Goal: Task Accomplishment & Management: Use online tool/utility

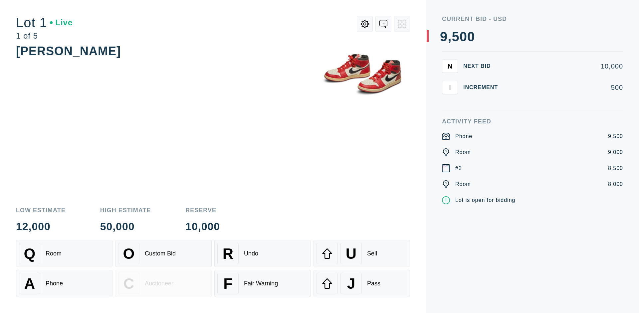
click at [163, 254] on div "Custom Bid" at bounding box center [160, 253] width 31 height 7
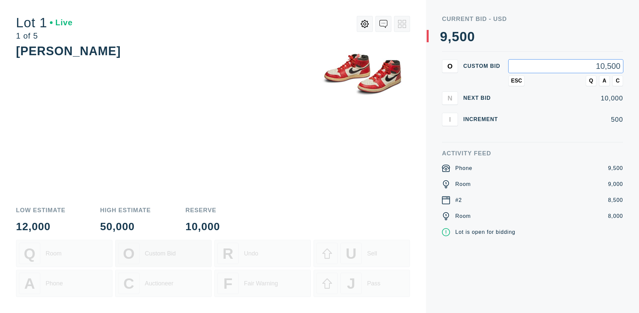
type input "10,500"
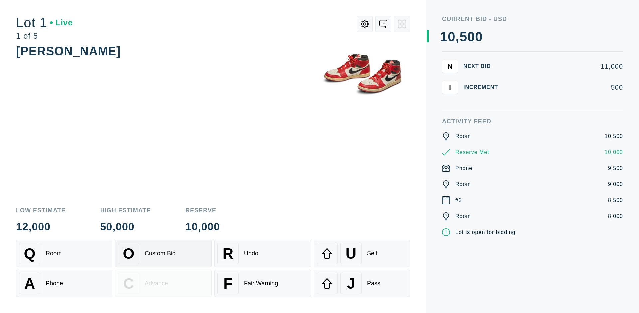
click at [163, 254] on div "Custom Bid" at bounding box center [160, 253] width 31 height 7
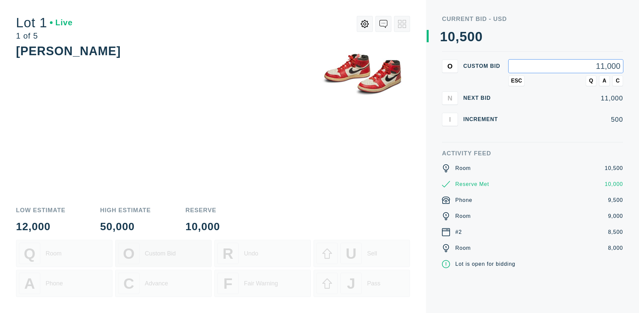
type input "11,000"
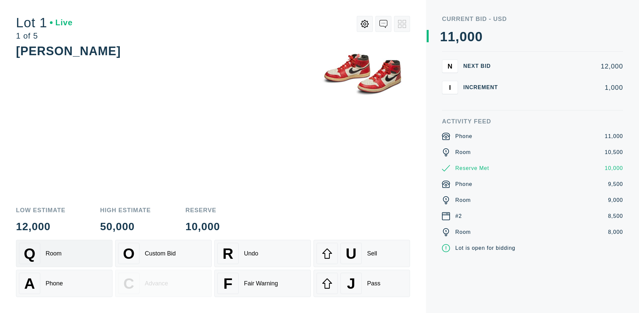
click at [64, 254] on div "Q Room" at bounding box center [64, 253] width 91 height 21
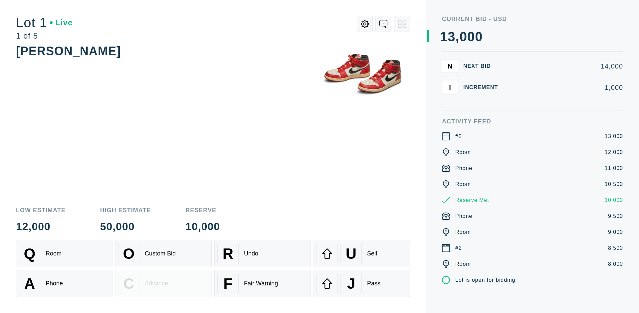
click at [64, 284] on div "A Phone" at bounding box center [64, 283] width 91 height 21
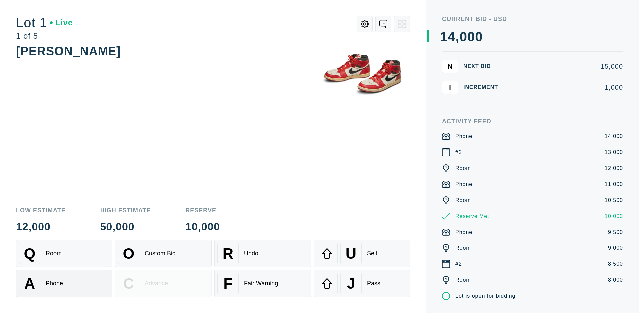
click at [64, 254] on div "Q Room" at bounding box center [64, 253] width 91 height 21
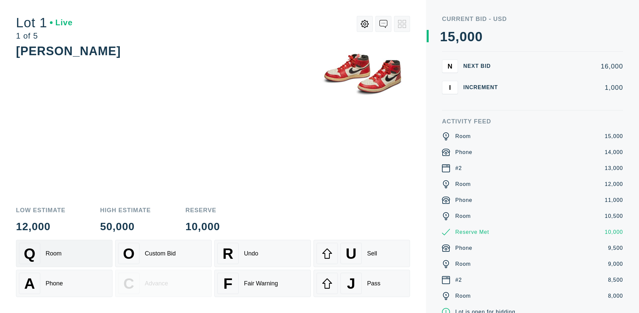
click at [263, 254] on div "R Undo" at bounding box center [262, 253] width 91 height 21
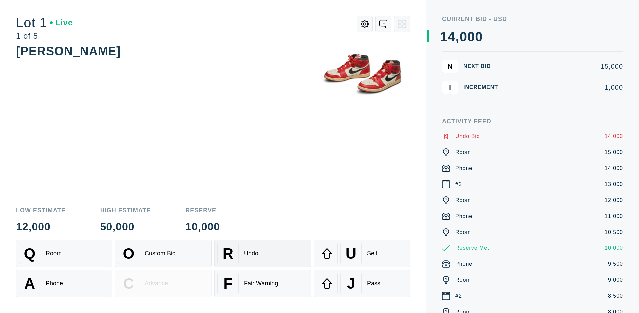
click at [64, 254] on div "Q Room" at bounding box center [64, 253] width 91 height 21
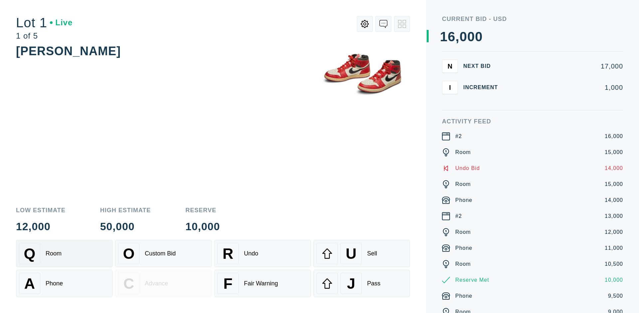
click at [64, 284] on div "A Phone" at bounding box center [64, 283] width 91 height 21
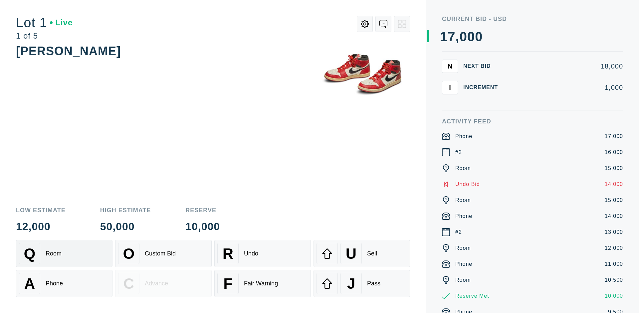
click at [64, 254] on div "Q Room" at bounding box center [64, 253] width 91 height 21
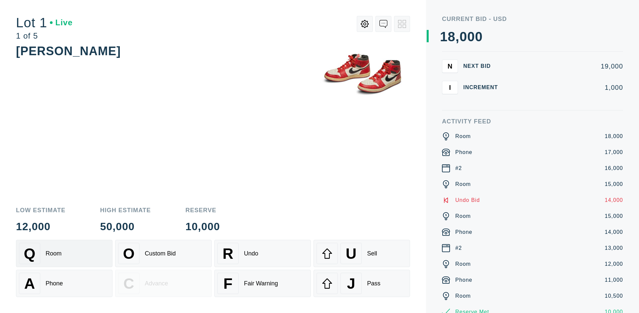
click at [263, 254] on div "R Undo" at bounding box center [262, 253] width 91 height 21
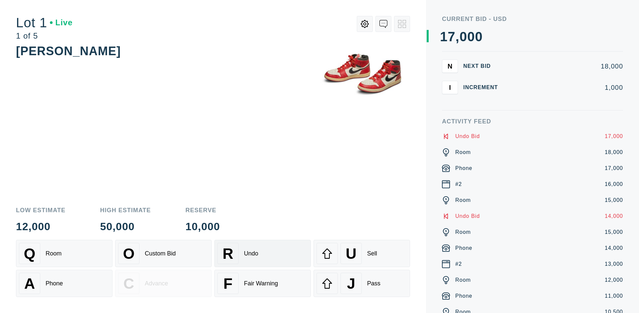
click at [362, 254] on div "U Sell" at bounding box center [362, 253] width 91 height 21
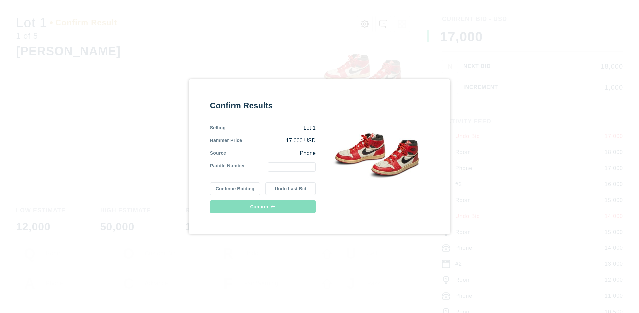
click at [235, 188] on button "Continue Bidding" at bounding box center [235, 188] width 50 height 13
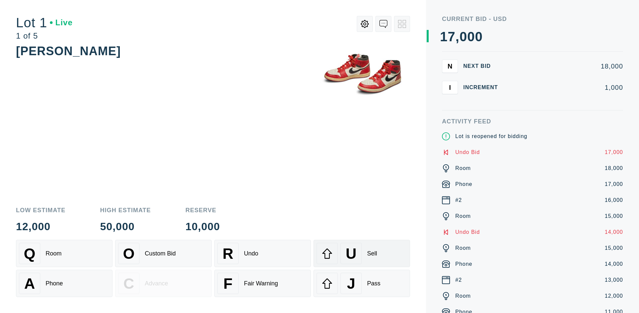
click at [362, 254] on div "U Sell" at bounding box center [362, 253] width 91 height 21
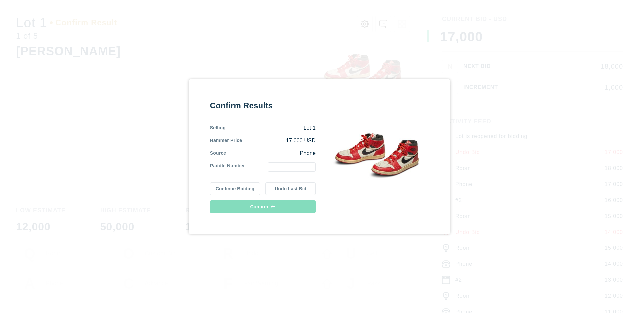
click at [291, 188] on button "Undo Last Bid" at bounding box center [290, 188] width 50 height 13
click at [235, 187] on button "Continue Bidding" at bounding box center [235, 188] width 50 height 13
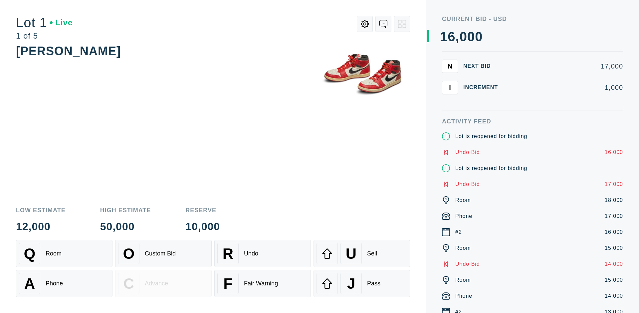
click at [362, 284] on div "J Pass" at bounding box center [362, 283] width 91 height 21
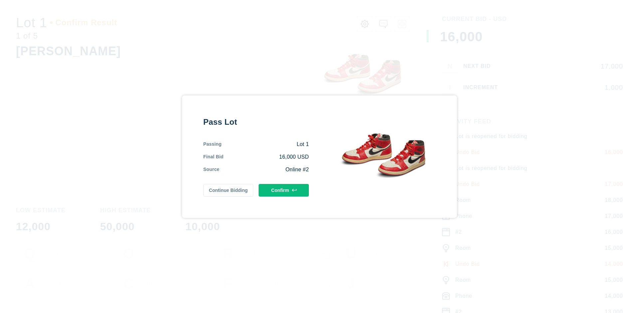
click at [284, 190] on button "Confirm" at bounding box center [284, 190] width 50 height 13
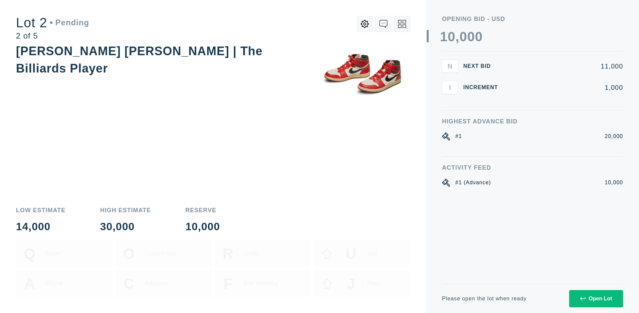
click at [596, 299] on div "Open Lot" at bounding box center [596, 299] width 32 height 6
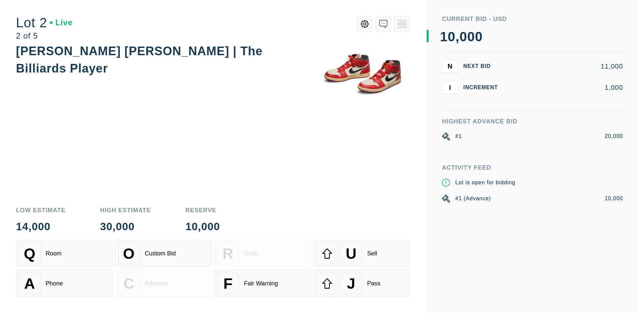
click at [64, 254] on div "Q Room" at bounding box center [64, 253] width 91 height 21
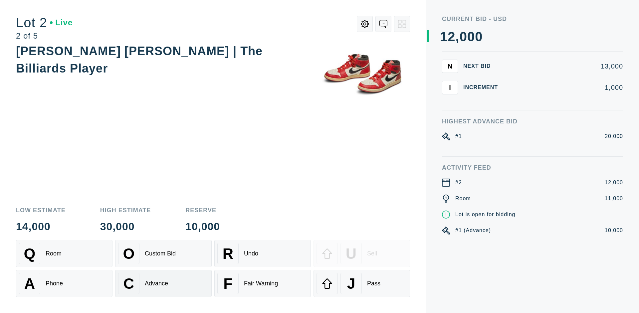
click at [163, 284] on div "Advance" at bounding box center [156, 283] width 23 height 7
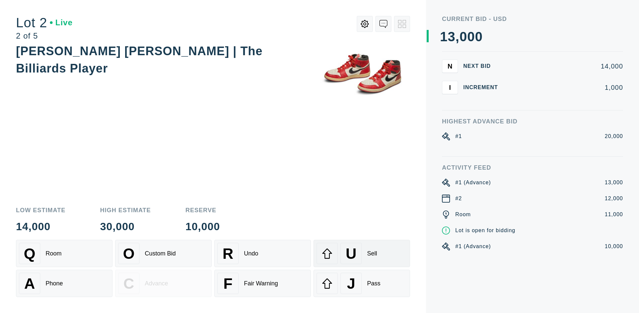
click at [362, 254] on div "U Sell" at bounding box center [362, 253] width 91 height 21
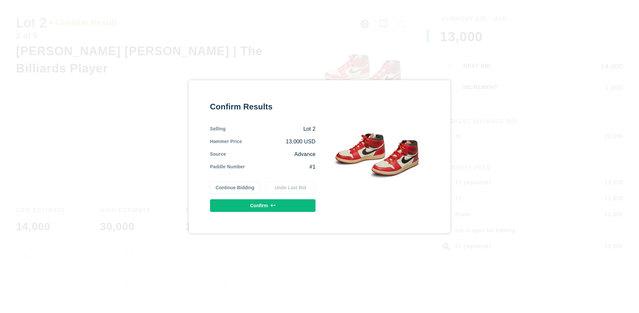
click at [263, 205] on button "Confirm" at bounding box center [263, 205] width 106 height 13
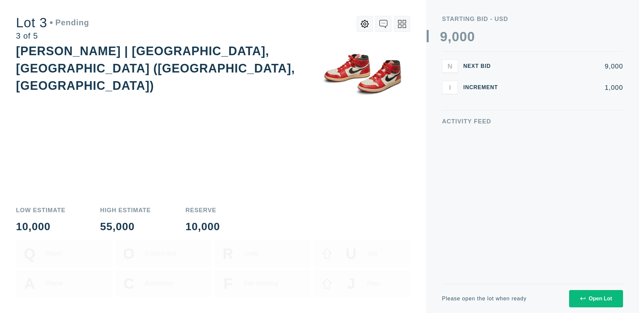
click at [596, 299] on div "Open Lot" at bounding box center [596, 299] width 32 height 6
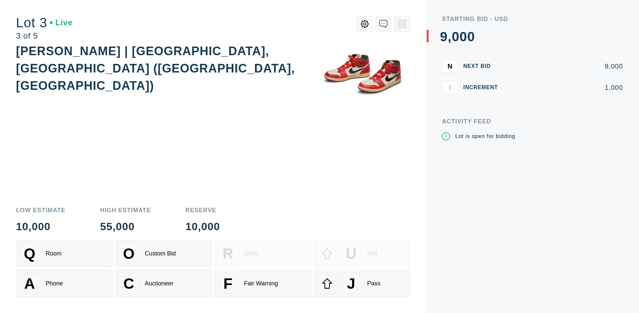
click at [362, 284] on div "J Pass" at bounding box center [362, 283] width 91 height 21
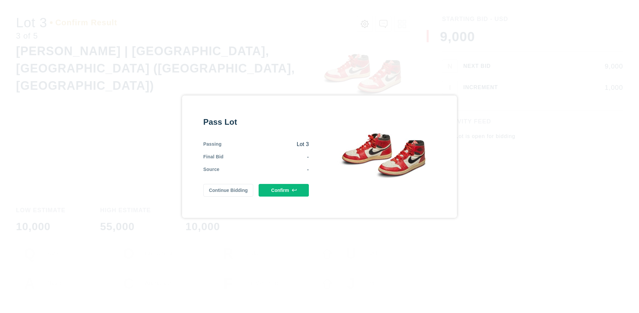
click at [284, 190] on button "Confirm" at bounding box center [284, 190] width 50 height 13
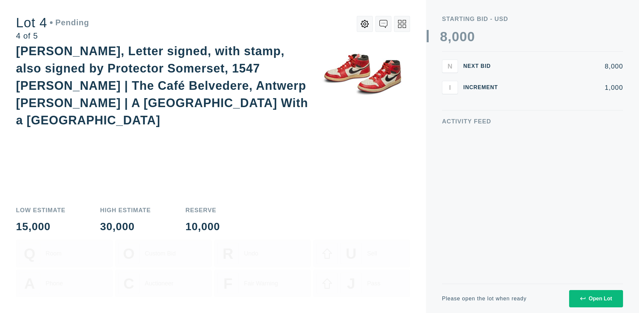
click at [596, 299] on div "Open Lot" at bounding box center [596, 299] width 32 height 6
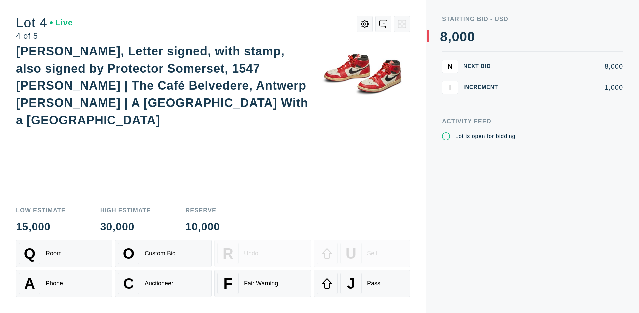
click at [64, 254] on div "Q Room" at bounding box center [64, 253] width 91 height 21
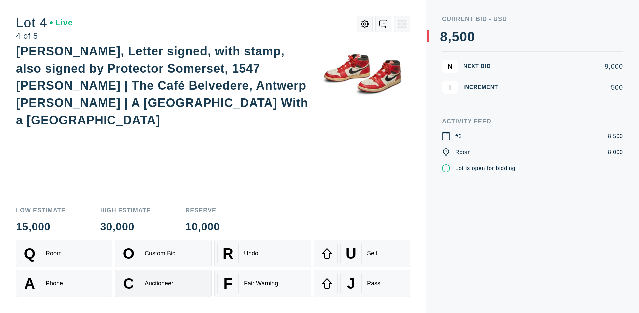
click at [163, 284] on div "Auctioneer" at bounding box center [159, 283] width 29 height 7
click at [362, 284] on div "J Pass" at bounding box center [362, 283] width 91 height 21
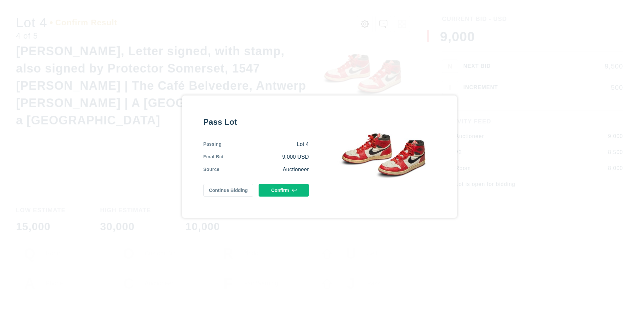
click at [284, 190] on button "Confirm" at bounding box center [284, 190] width 50 height 13
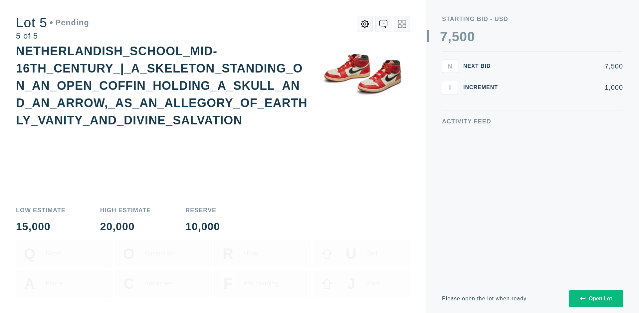
click at [596, 299] on div "Open Lot" at bounding box center [596, 299] width 32 height 6
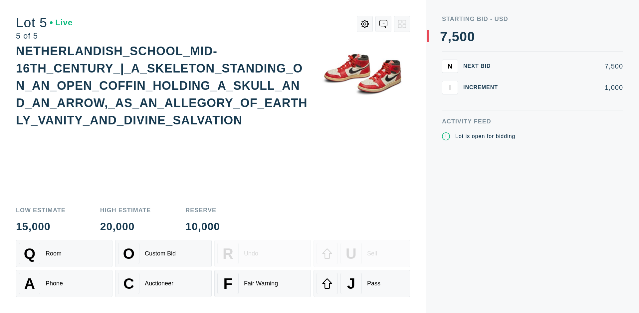
click at [64, 254] on div "Q Room" at bounding box center [64, 253] width 91 height 21
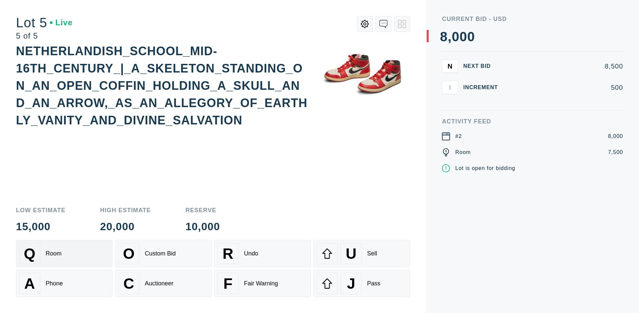
click at [64, 254] on div "Q Room" at bounding box center [64, 253] width 91 height 21
click at [362, 254] on div "U Sell" at bounding box center [362, 253] width 91 height 21
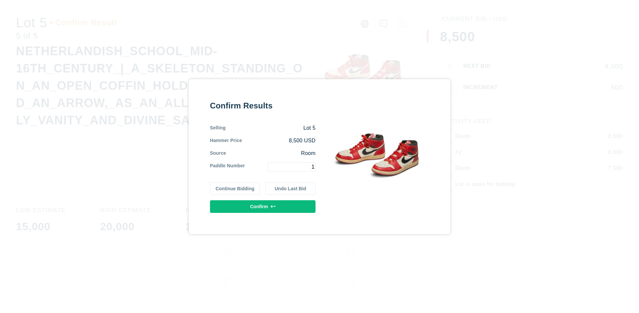
type input "1"
click at [263, 206] on button "Confirm" at bounding box center [263, 206] width 106 height 13
